Goal: Navigation & Orientation: Find specific page/section

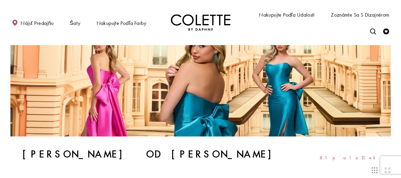
scroll to position [267, 0]
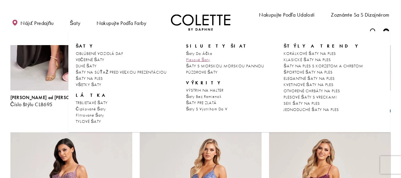
click at [199, 60] on font "Plesové šaty" at bounding box center [198, 59] width 24 height 5
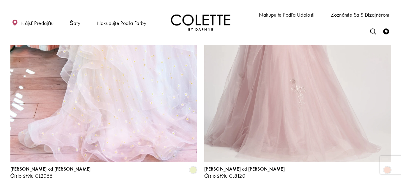
scroll to position [1069, 0]
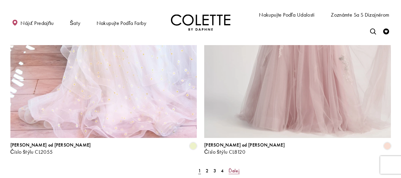
click at [234, 168] on font "Ďalej" at bounding box center [233, 171] width 11 height 6
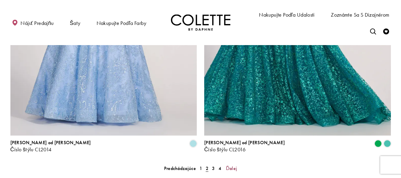
scroll to position [1131, 0]
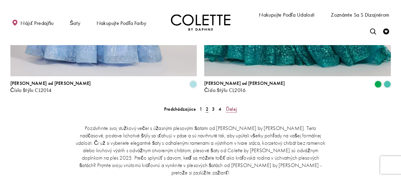
click at [232, 106] on font "Ďalej" at bounding box center [231, 109] width 11 height 6
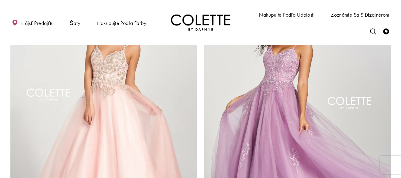
scroll to position [745, 0]
